Goal: Transaction & Acquisition: Purchase product/service

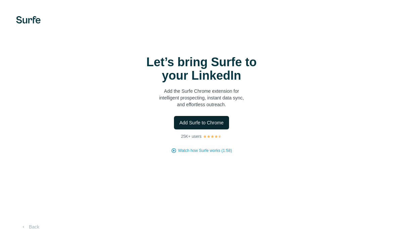
click at [186, 121] on span "Add Surfe to Chrome" at bounding box center [201, 122] width 44 height 7
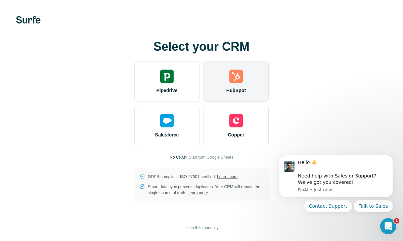
click at [223, 88] on div "HubSpot" at bounding box center [235, 81] width 65 height 40
click at [259, 91] on div "HubSpot" at bounding box center [235, 81] width 65 height 40
click at [222, 81] on div "HubSpot" at bounding box center [235, 81] width 65 height 40
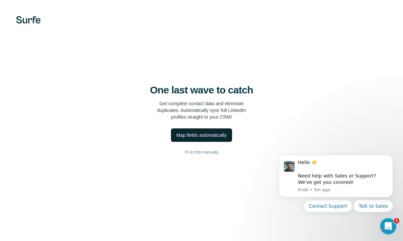
click at [187, 137] on div "Map fields automatically" at bounding box center [201, 134] width 50 height 7
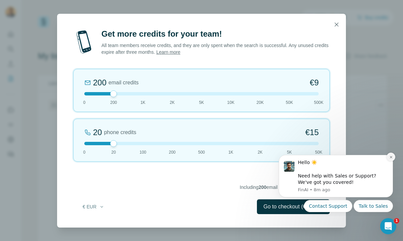
click at [391, 157] on icon "Dismiss notification" at bounding box center [390, 157] width 2 height 2
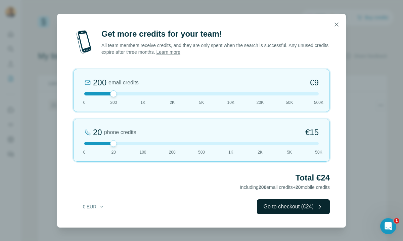
click at [294, 208] on button "Go to checkout (€24)" at bounding box center [293, 206] width 73 height 15
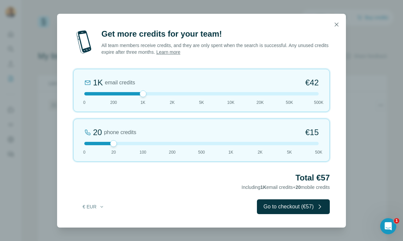
drag, startPoint x: 115, startPoint y: 92, endPoint x: 136, endPoint y: 93, distance: 20.8
click at [136, 93] on div at bounding box center [201, 93] width 234 height 3
drag, startPoint x: 143, startPoint y: 92, endPoint x: 129, endPoint y: 94, distance: 14.2
click at [129, 94] on div at bounding box center [201, 93] width 234 height 3
drag, startPoint x: 143, startPoint y: 93, endPoint x: 154, endPoint y: 93, distance: 10.7
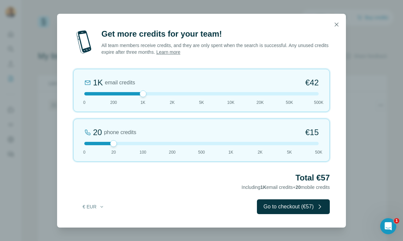
click at [154, 93] on div at bounding box center [201, 93] width 234 height 3
drag, startPoint x: 115, startPoint y: 93, endPoint x: 144, endPoint y: 95, distance: 28.9
click at [144, 95] on div at bounding box center [143, 93] width 7 height 7
drag, startPoint x: 116, startPoint y: 144, endPoint x: 135, endPoint y: 145, distance: 18.8
click at [135, 145] on div "100 phone credits €[PHONE_NUMBER] 1K 2K 5K 50K" at bounding box center [201, 139] width 256 height 43
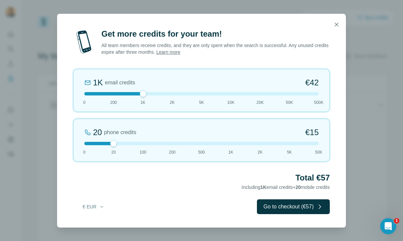
drag, startPoint x: 142, startPoint y: 144, endPoint x: 122, endPoint y: 142, distance: 20.2
click at [122, 142] on div at bounding box center [201, 143] width 234 height 3
click at [273, 210] on button "Go to checkout (€57)" at bounding box center [293, 206] width 73 height 15
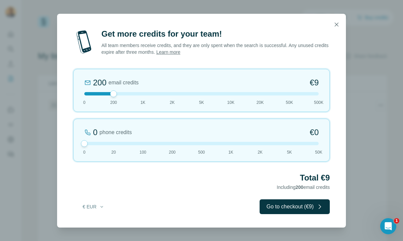
drag, startPoint x: 115, startPoint y: 143, endPoint x: 83, endPoint y: 143, distance: 32.2
click at [83, 143] on div at bounding box center [84, 143] width 7 height 7
click at [274, 206] on button "Go to checkout (€9)" at bounding box center [294, 206] width 70 height 15
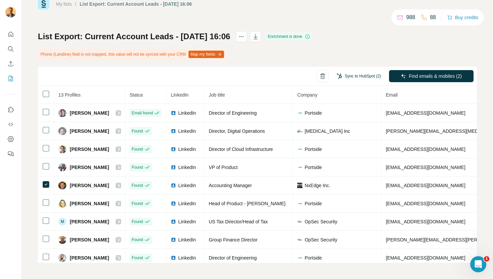
click at [364, 73] on button "Sync to HubSpot (2)" at bounding box center [359, 76] width 54 height 10
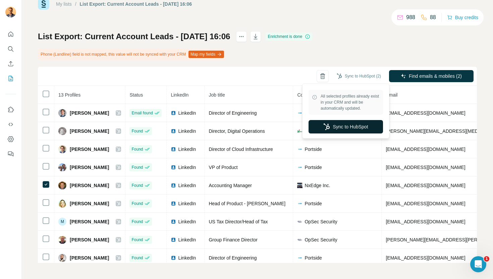
click at [357, 129] on button "Sync to HubSpot" at bounding box center [346, 126] width 74 height 13
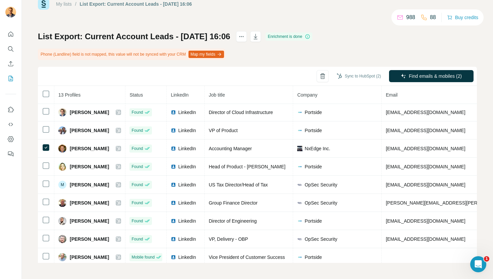
scroll to position [76, 0]
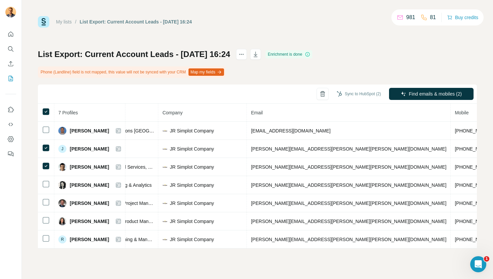
scroll to position [0, 137]
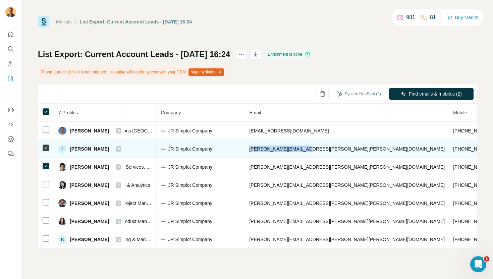
drag, startPoint x: 246, startPoint y: 149, endPoint x: 316, endPoint y: 150, distance: 70.8
click at [316, 151] on td "jerry.rudd@simplot.com" at bounding box center [347, 149] width 204 height 18
copy span "jerry.rudd@simplot.com"
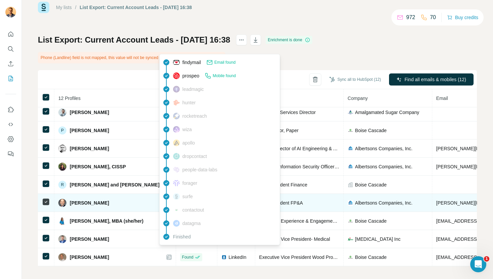
scroll to position [18, 0]
